Goal: Information Seeking & Learning: Learn about a topic

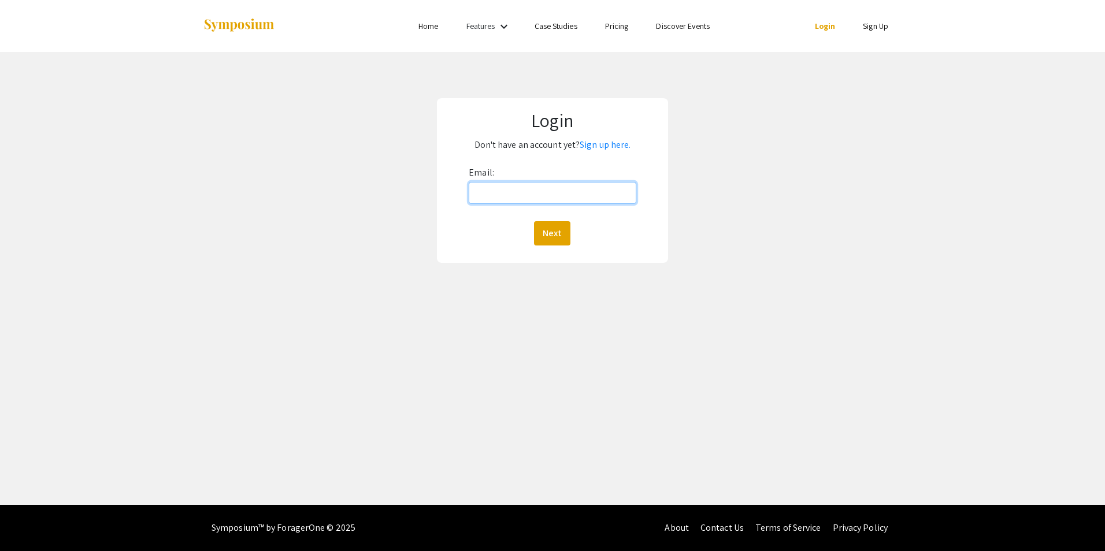
click at [554, 187] on input "Email:" at bounding box center [551, 193] width 167 height 22
type input "[EMAIL_ADDRESS][DOMAIN_NAME]"
click at [548, 234] on button "Next" at bounding box center [552, 233] width 36 height 24
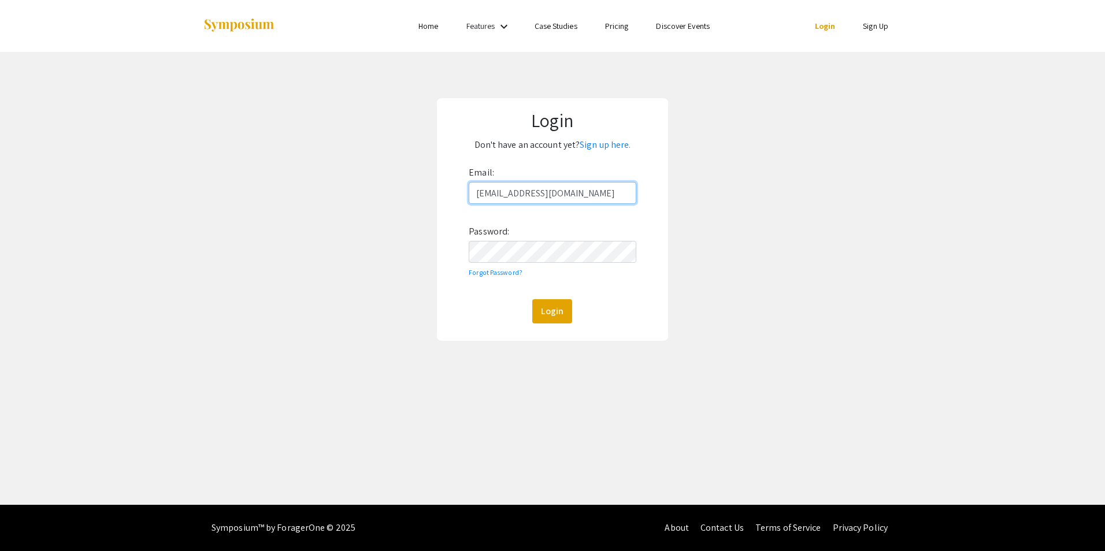
drag, startPoint x: 412, startPoint y: 207, endPoint x: 406, endPoint y: 208, distance: 6.4
click at [406, 208] on div "Login Don't have an account yet? Sign up here. Email: [EMAIL_ADDRESS][DOMAIN_NA…" at bounding box center [552, 219] width 1122 height 335
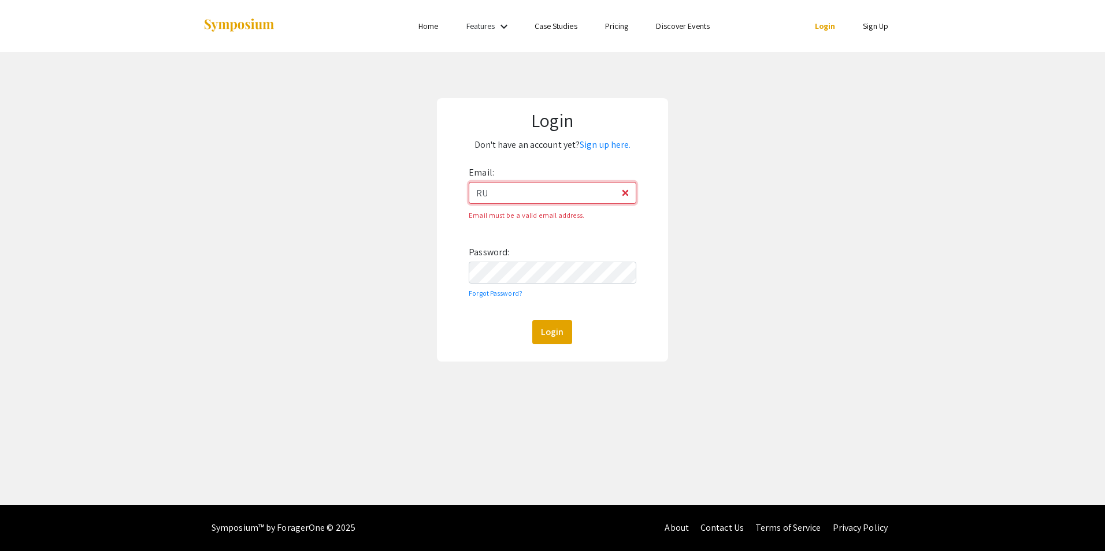
type input "R"
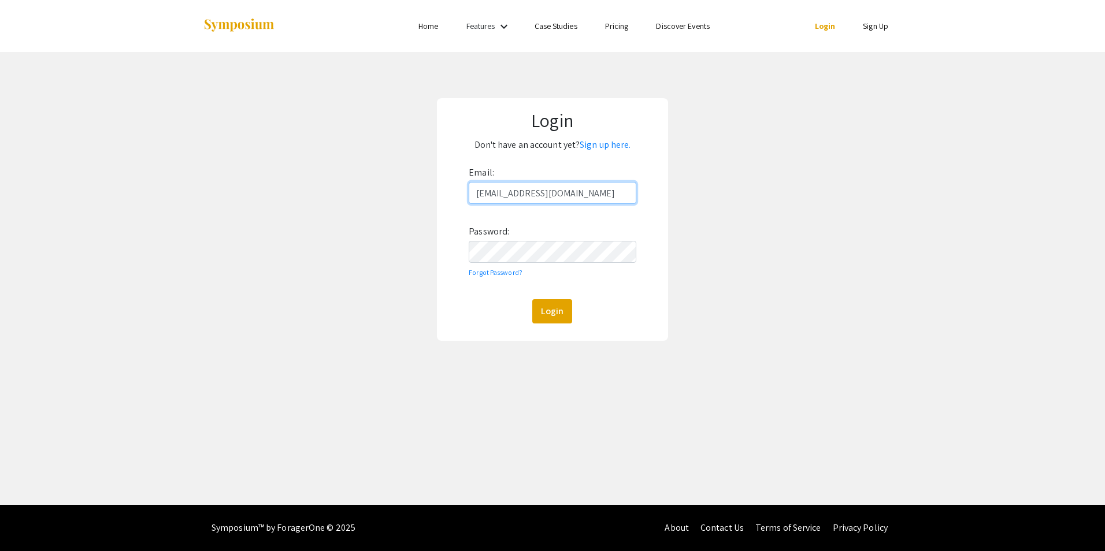
click at [571, 184] on input "[EMAIL_ADDRESS][DOMAIN_NAME]" at bounding box center [551, 193] width 167 height 22
type input "[EMAIL_ADDRESS][DOMAIN_NAME]"
click at [532, 299] on button "Login" at bounding box center [552, 311] width 40 height 24
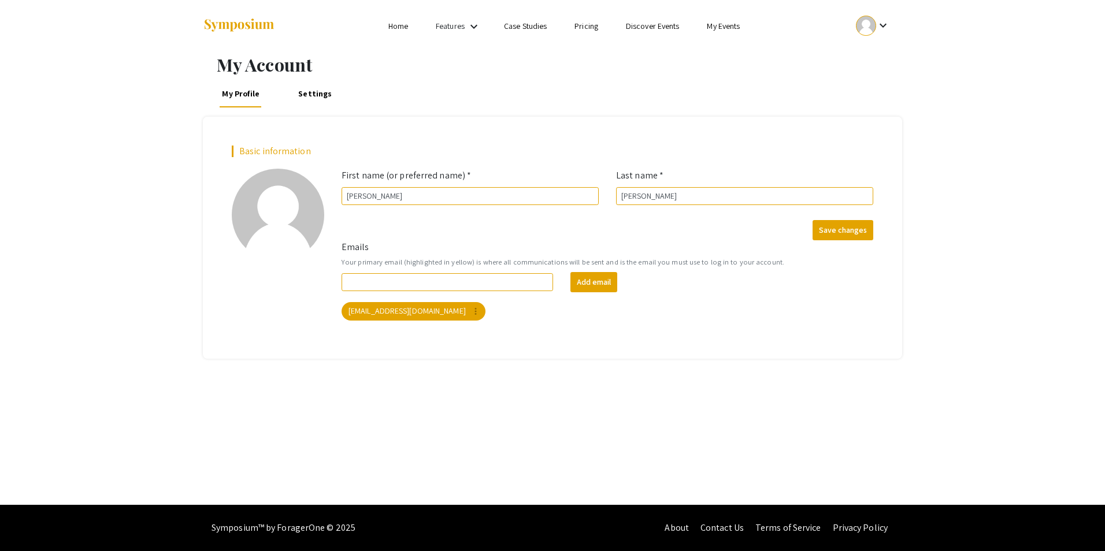
click at [729, 30] on link "My Events" at bounding box center [722, 26] width 33 height 10
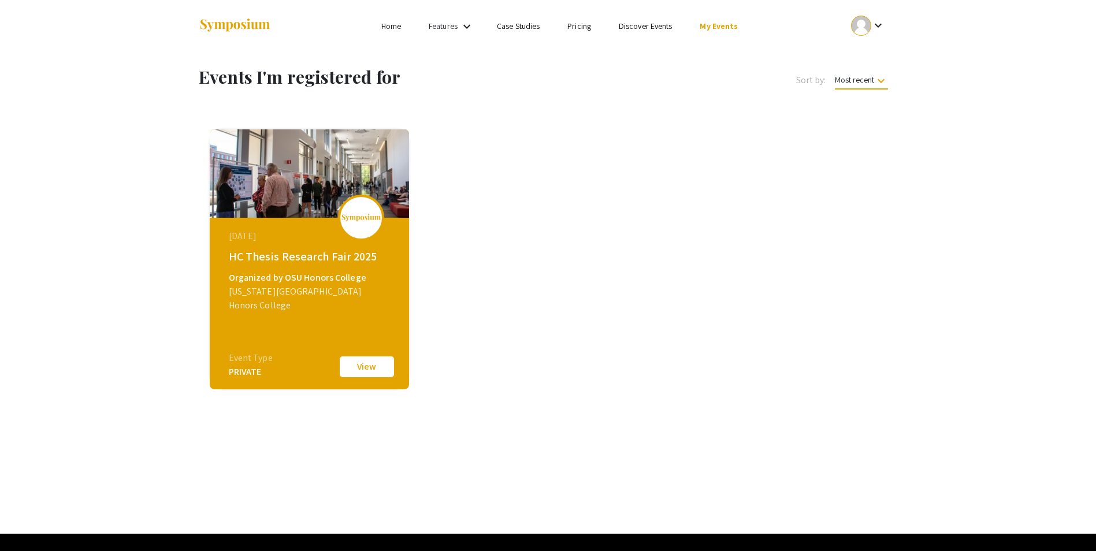
click at [354, 369] on button "View" at bounding box center [367, 367] width 58 height 24
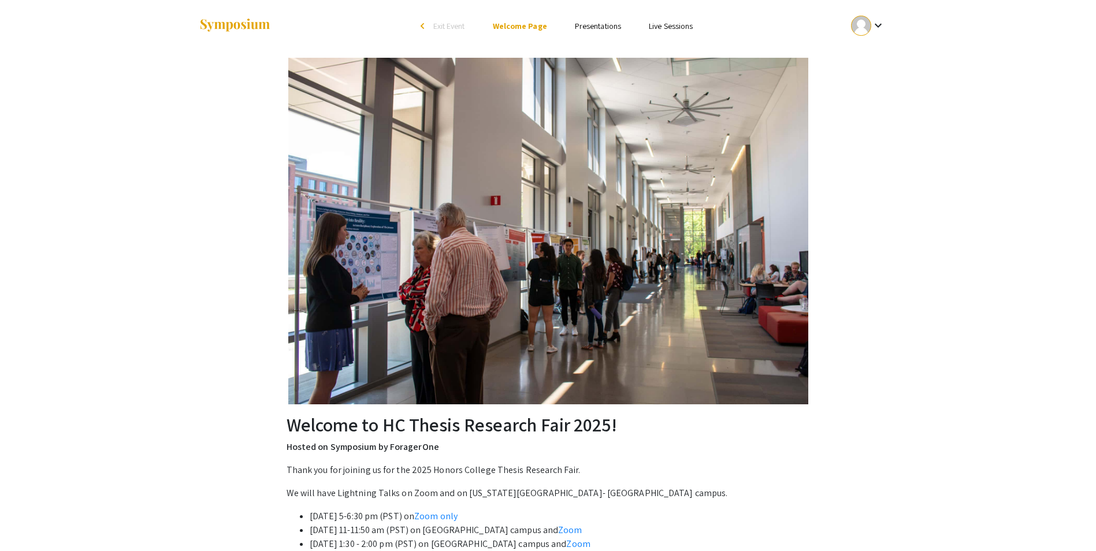
click at [594, 29] on link "Presentations" at bounding box center [598, 26] width 46 height 10
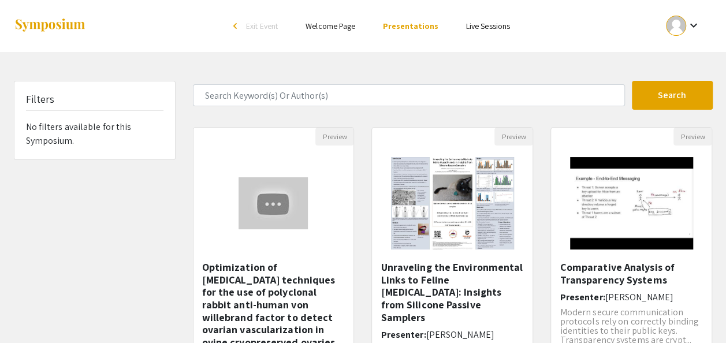
click at [347, 27] on link "Welcome Page" at bounding box center [331, 26] width 50 height 10
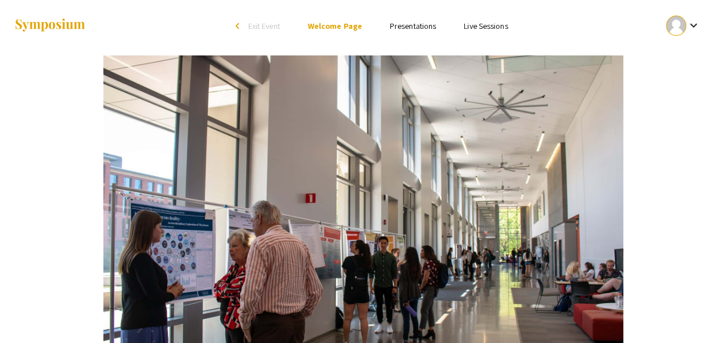
click at [409, 31] on link "Presentations" at bounding box center [413, 26] width 46 height 10
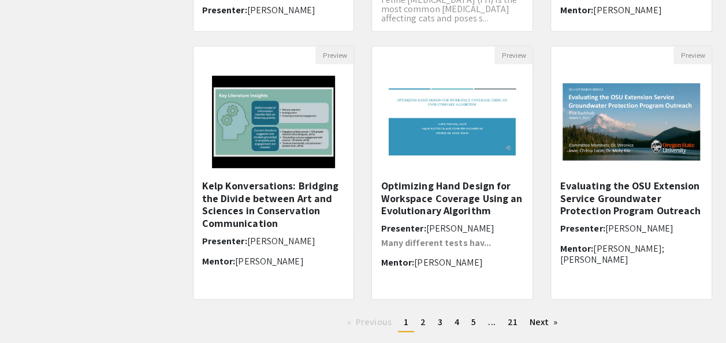
scroll to position [422, 0]
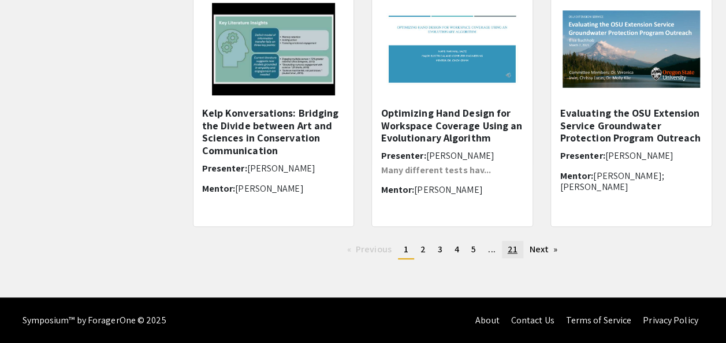
click at [522, 248] on link "page 21" at bounding box center [512, 249] width 21 height 17
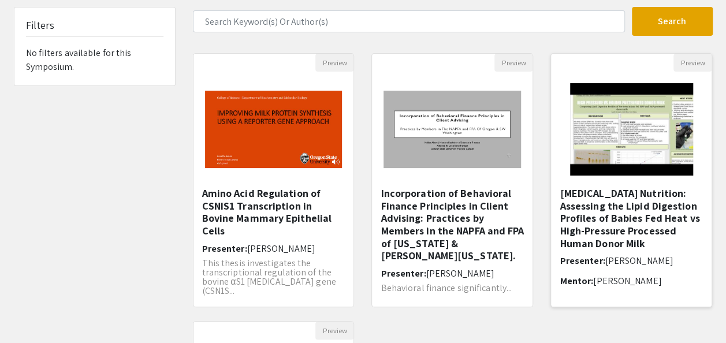
scroll to position [58, 0]
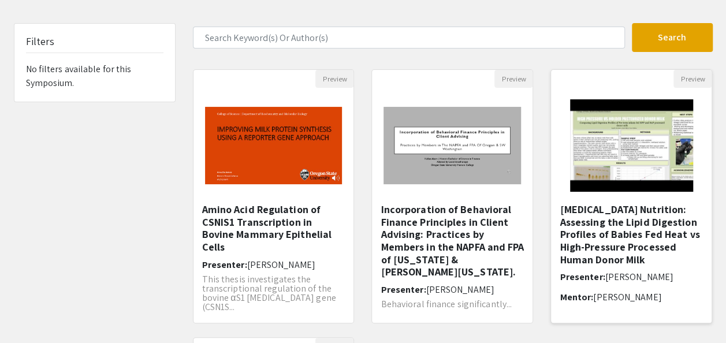
click at [588, 138] on img at bounding box center [632, 146] width 146 height 116
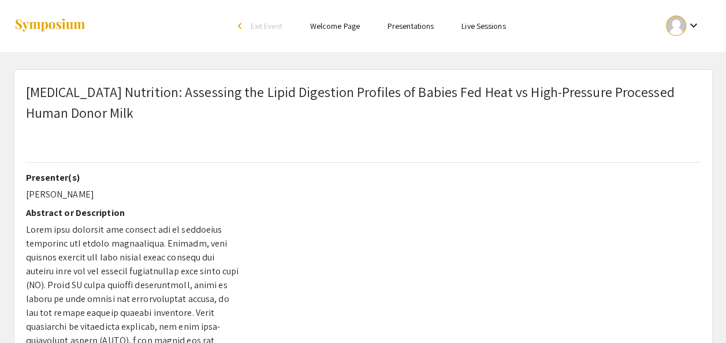
click at [412, 33] on ul "Skip navigation arrow_back_ios Exit Event Welcome Page Presentations Live Sessi…" at bounding box center [363, 26] width 230 height 52
click at [412, 25] on link "Presentations" at bounding box center [411, 26] width 46 height 10
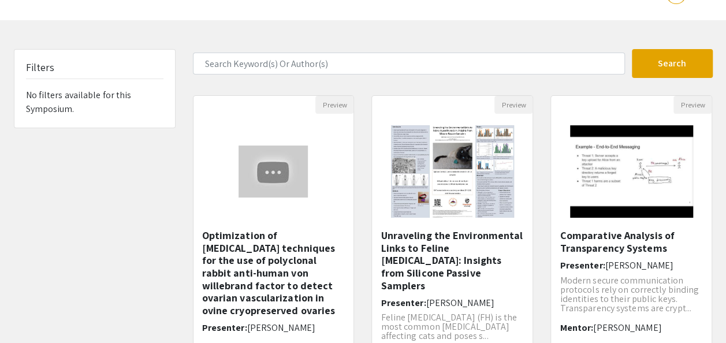
scroll to position [58, 0]
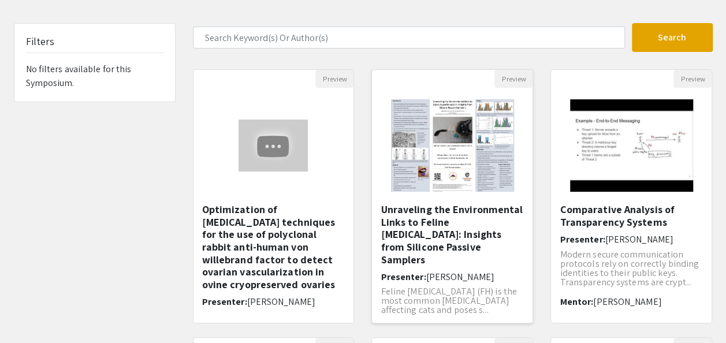
click at [423, 112] on img "Open Presentation <p>Unraveling the Environmental Links to Feline Hyperthyroidi…" at bounding box center [453, 146] width 146 height 116
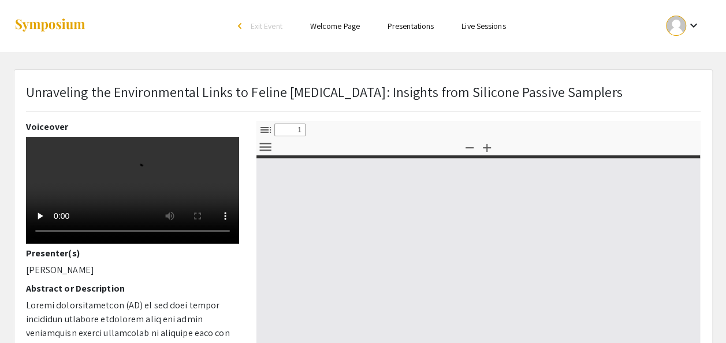
select select "custom"
type input "0"
select select "custom"
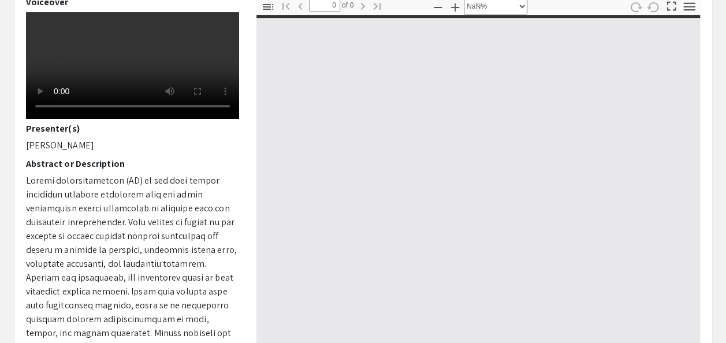
scroll to position [231, 0]
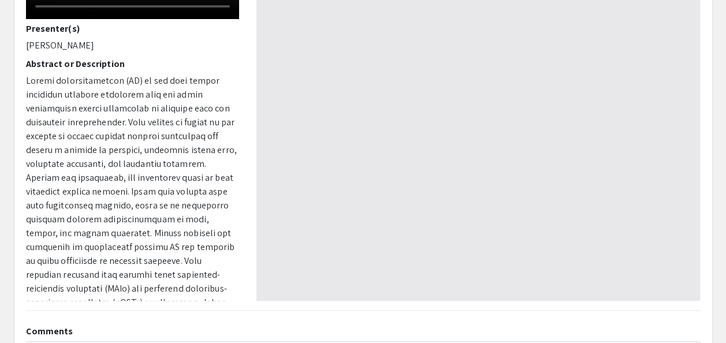
type input "1"
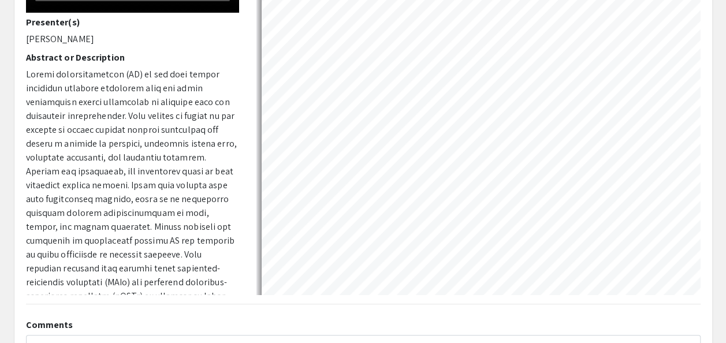
select select "auto"
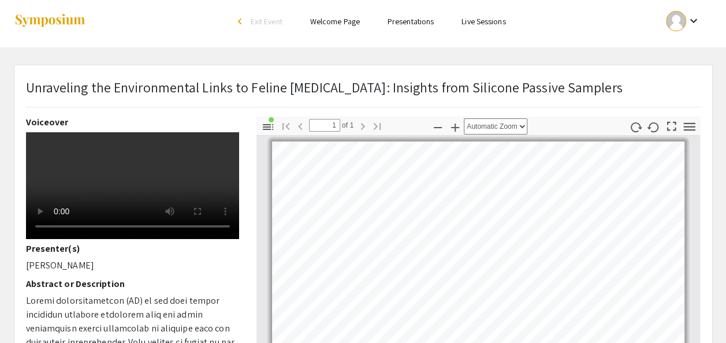
scroll to position [0, 0]
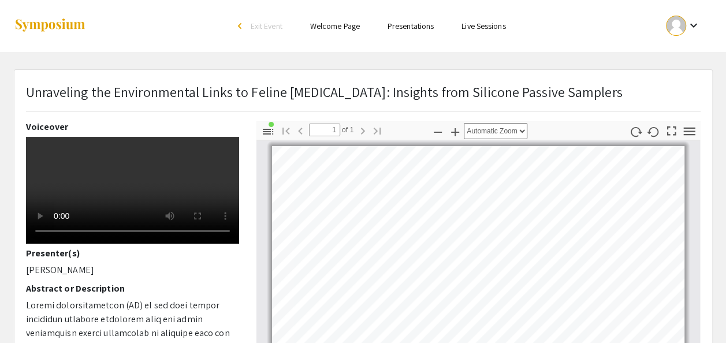
click at [345, 31] on link "Welcome Page" at bounding box center [335, 26] width 50 height 10
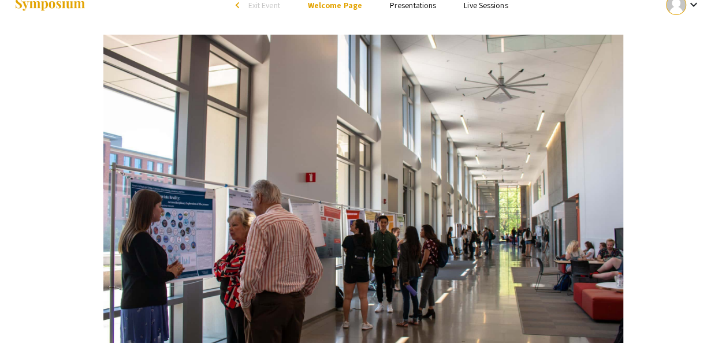
scroll to position [23, 0]
